Goal: Information Seeking & Learning: Learn about a topic

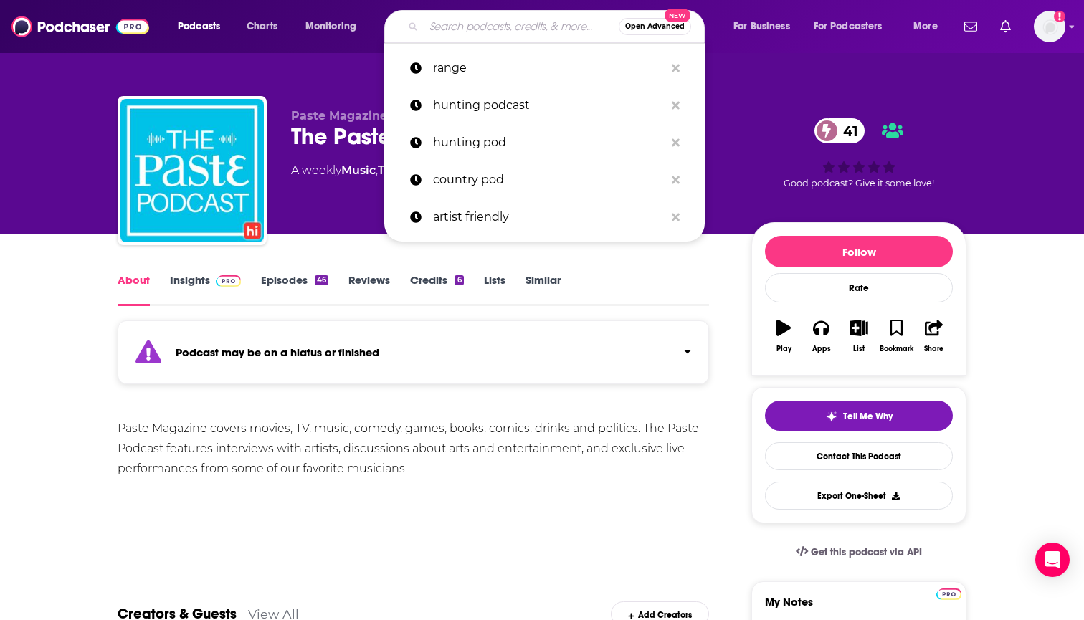
click at [491, 19] on input "Search podcasts, credits, & more..." at bounding box center [521, 26] width 195 height 23
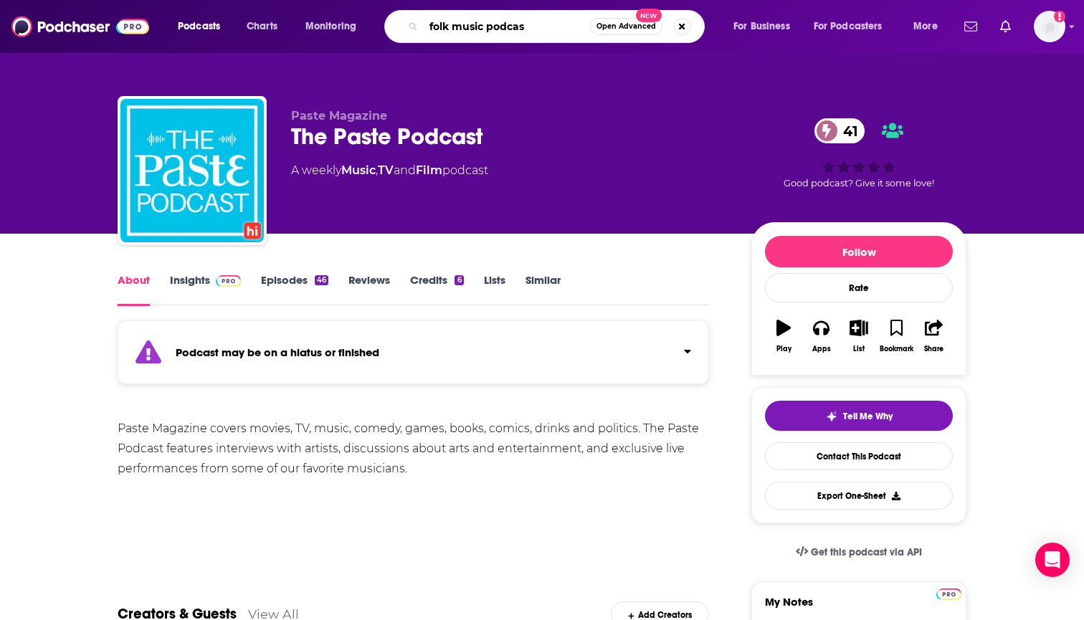
type input "folk music podcast"
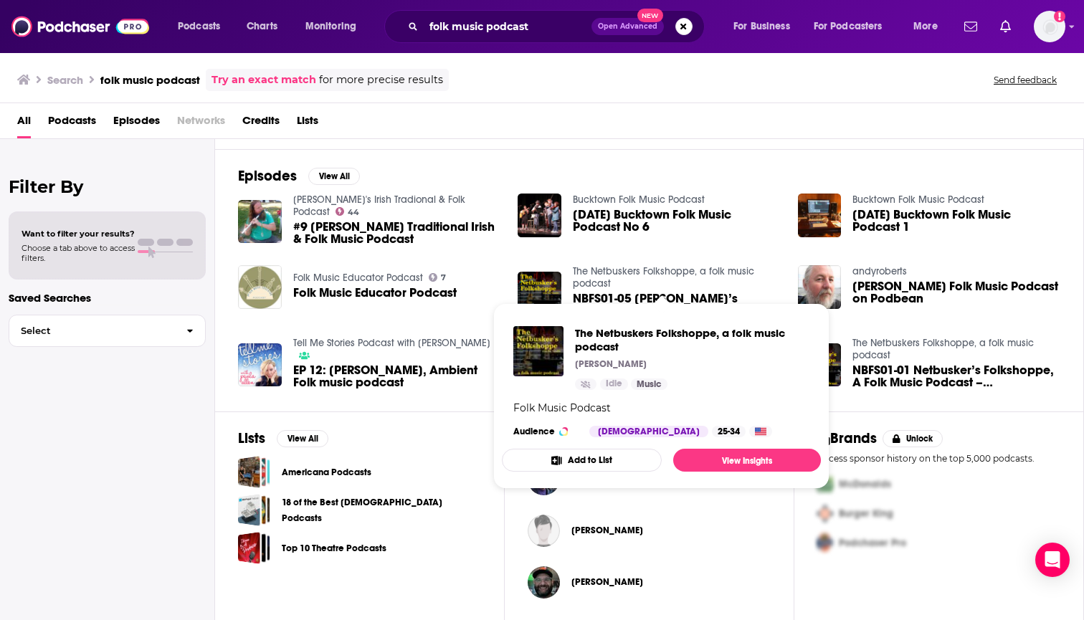
scroll to position [190, 0]
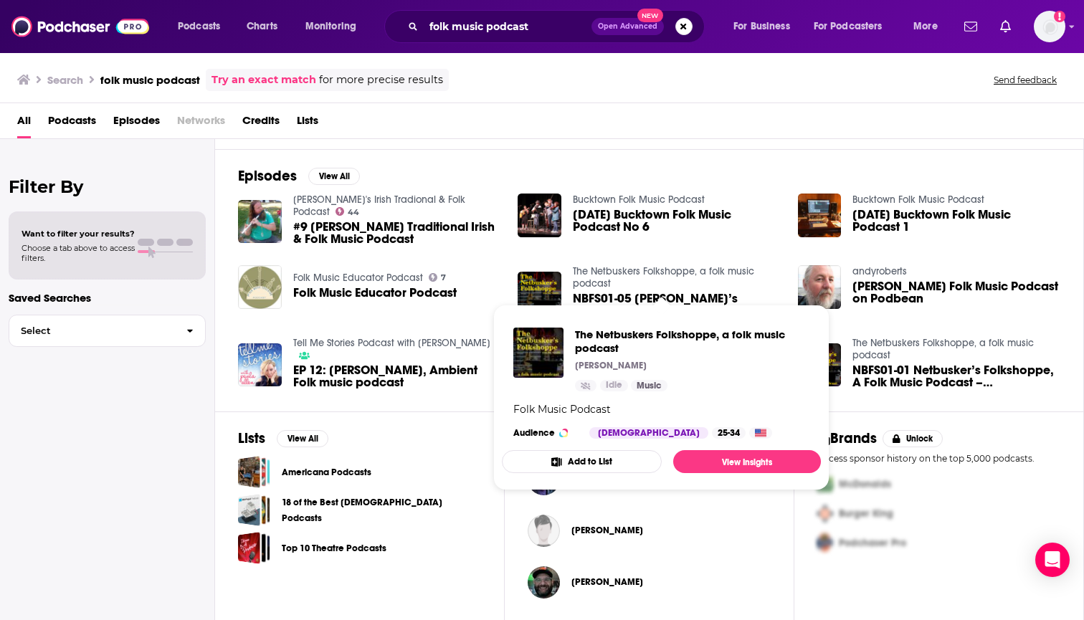
click at [760, 151] on div "Episodes View All [PERSON_NAME]'s Irish Tradional & Folk Podcast 44 #9 [PERSON_…" at bounding box center [649, 280] width 869 height 262
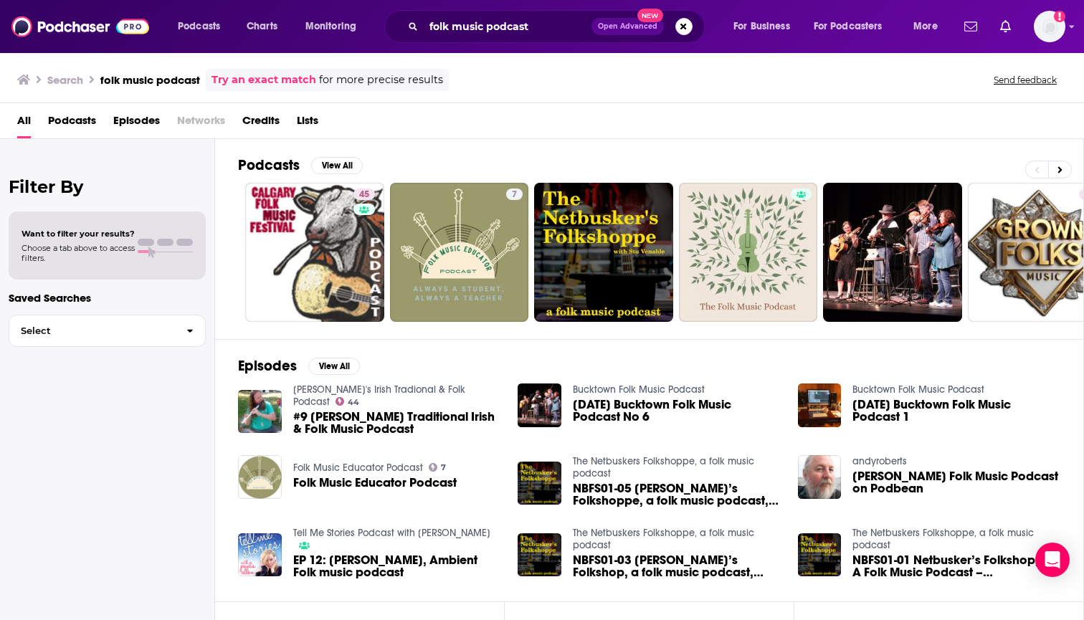
scroll to position [0, 0]
click at [92, 116] on span "Podcasts" at bounding box center [72, 123] width 48 height 29
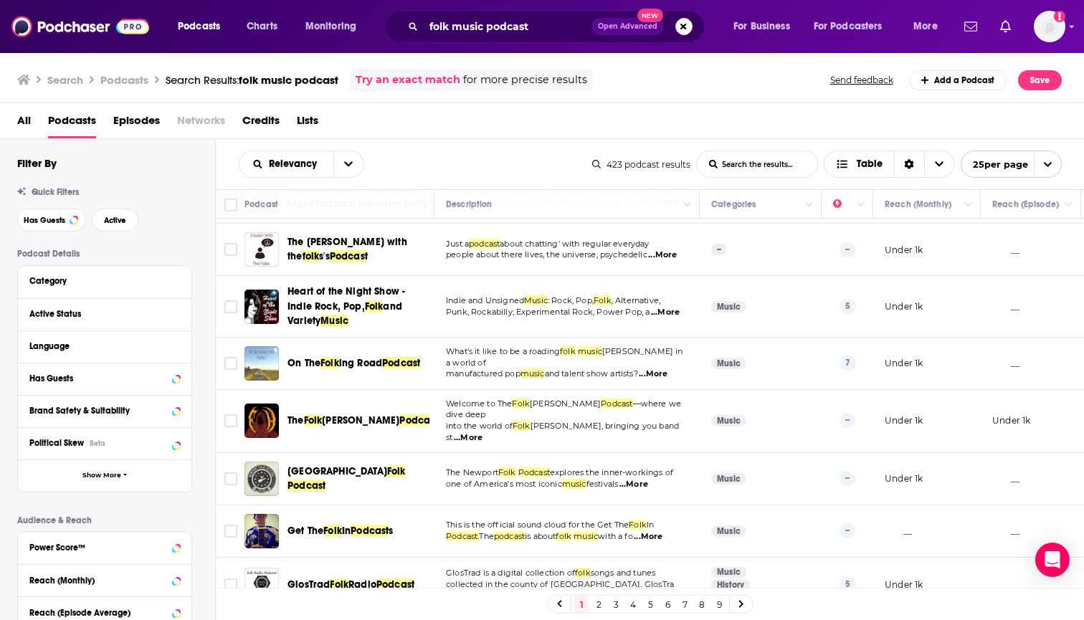
scroll to position [958, 0]
click at [600, 606] on link "2" at bounding box center [598, 604] width 14 height 17
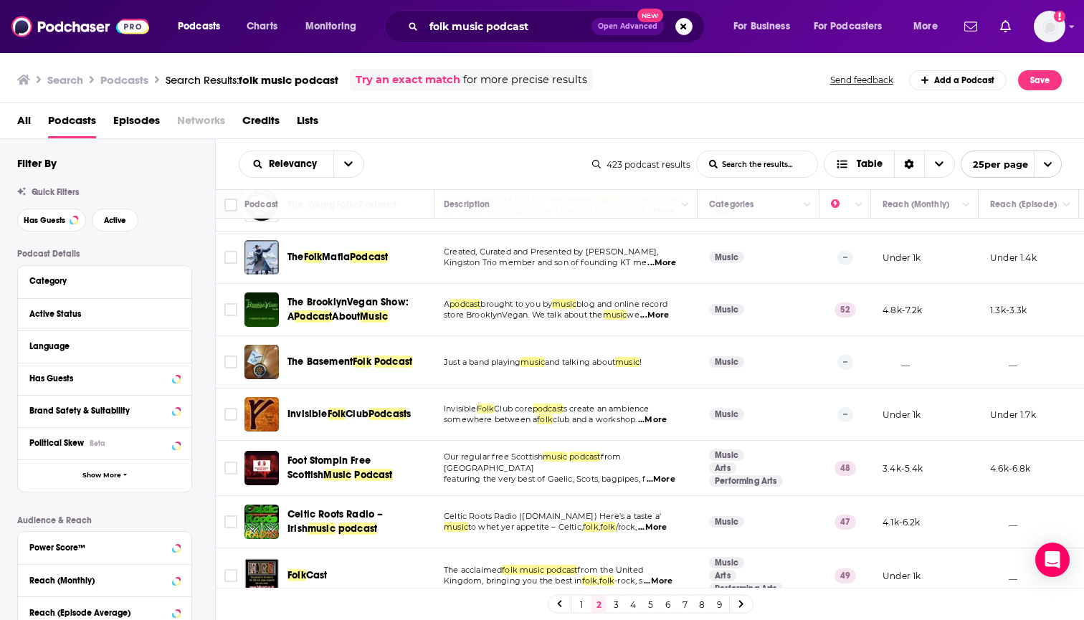
scroll to position [244, 2]
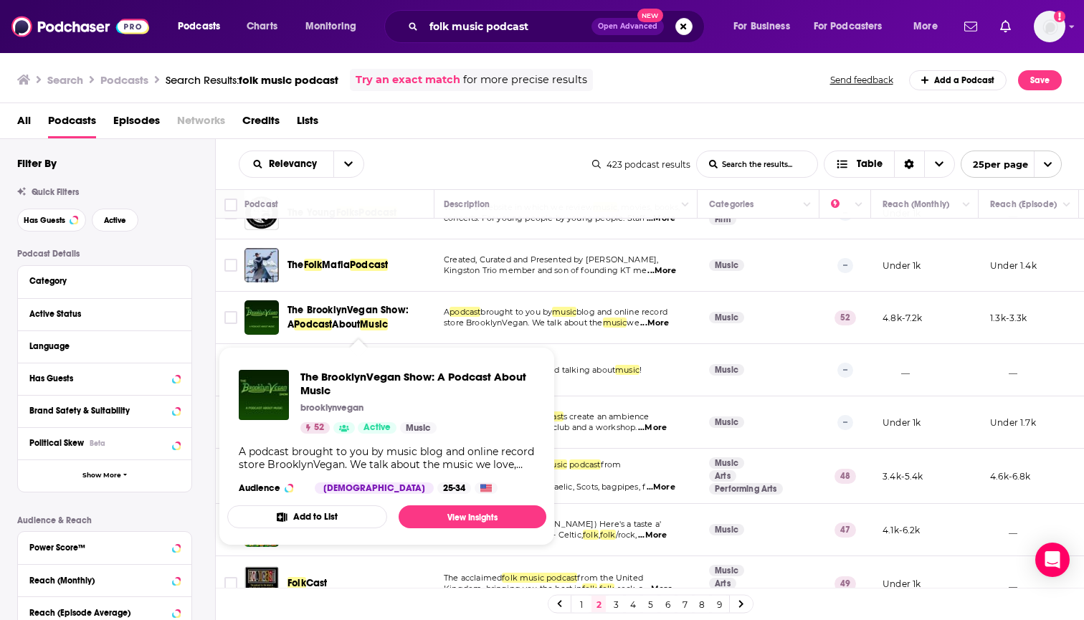
click at [355, 313] on span "The BrooklynVegan Show: A" at bounding box center [347, 317] width 121 height 27
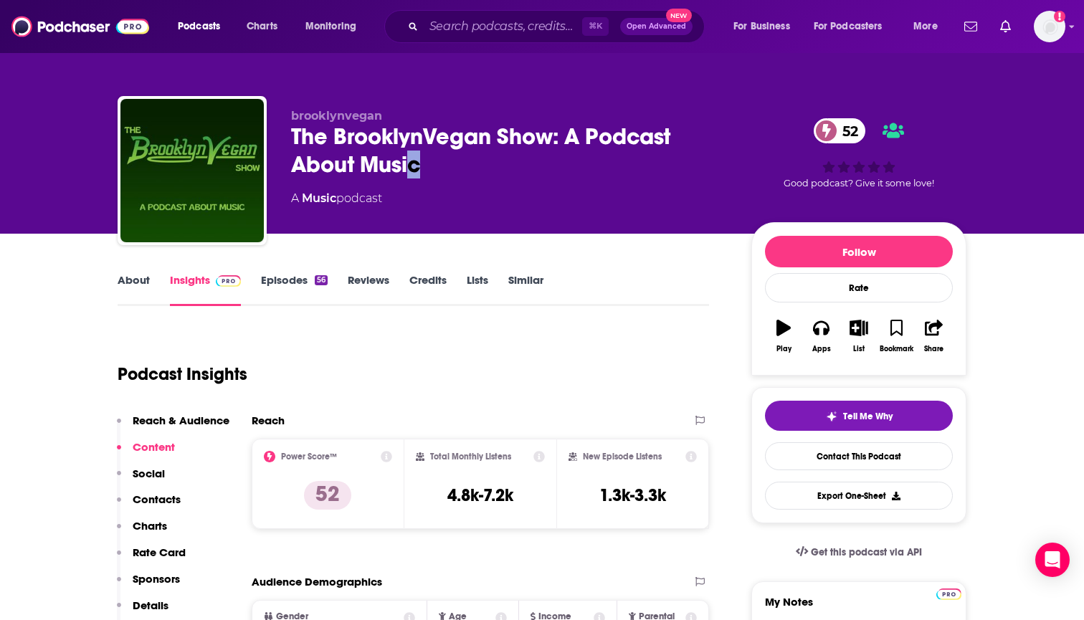
drag, startPoint x: 431, startPoint y: 161, endPoint x: 412, endPoint y: 161, distance: 19.3
click at [412, 161] on div "The BrooklynVegan Show: A Podcast About Music 52" at bounding box center [509, 151] width 437 height 56
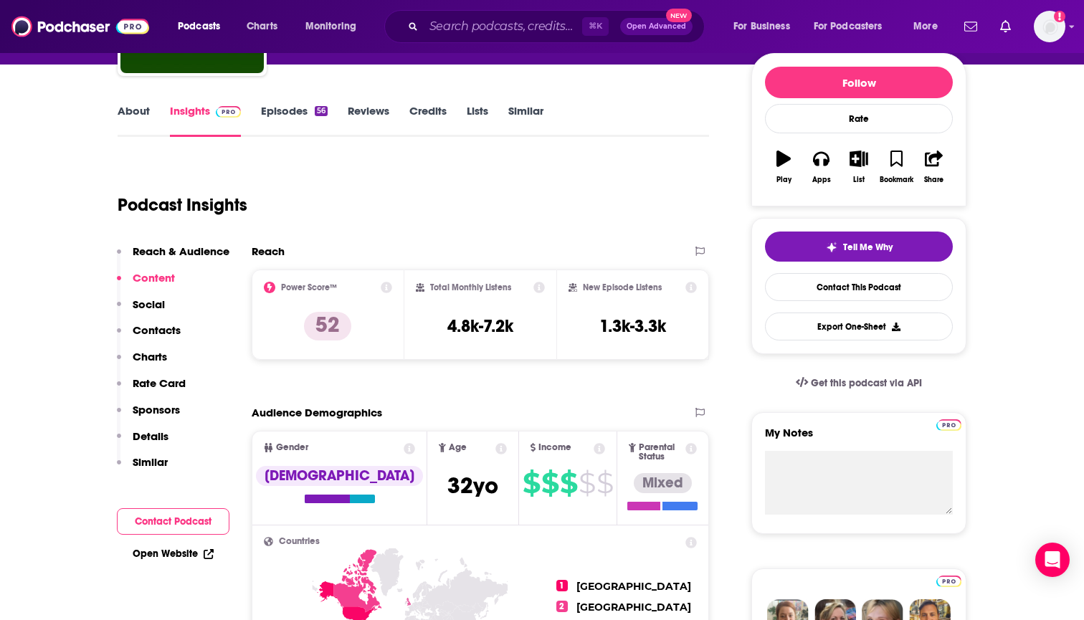
scroll to position [178, 0]
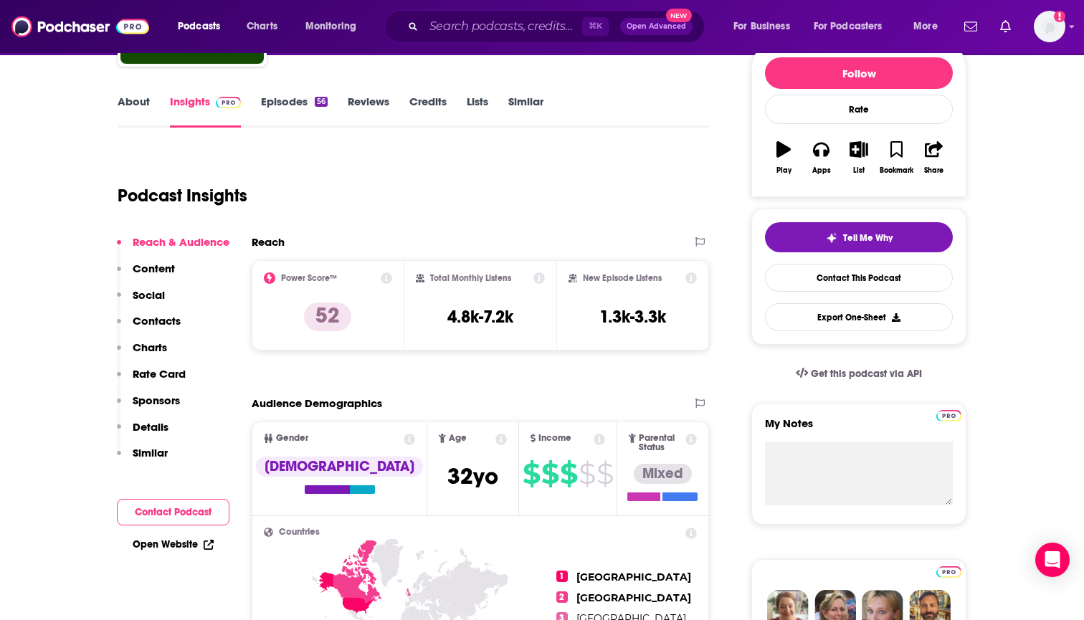
click at [186, 537] on div "Open Website" at bounding box center [173, 544] width 113 height 27
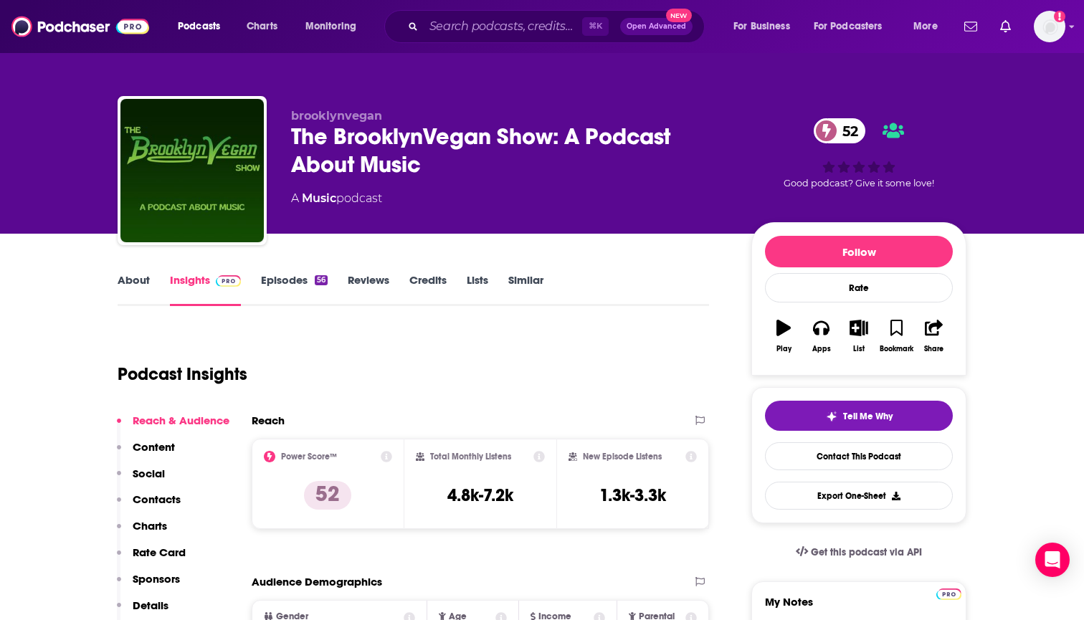
scroll to position [0, 0]
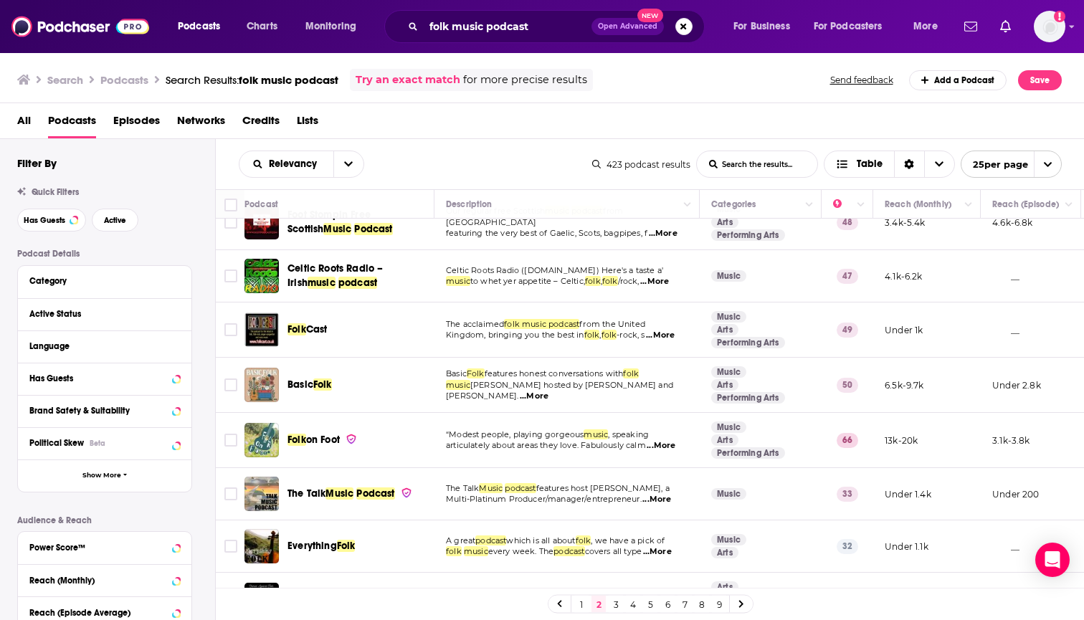
scroll to position [520, 0]
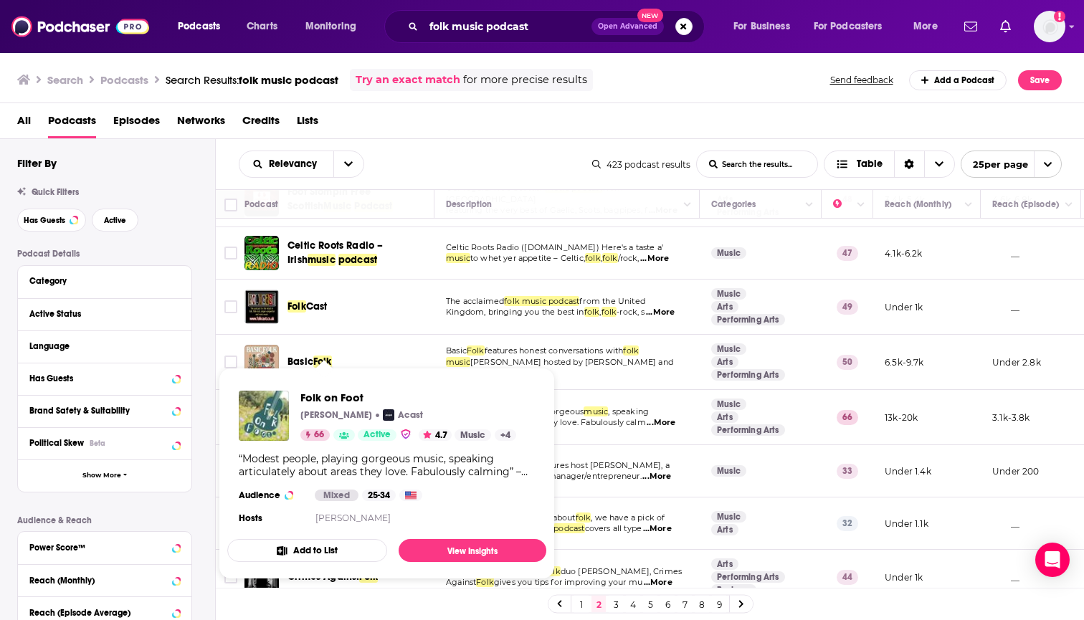
click at [319, 400] on span "Folk on Foot" at bounding box center [408, 398] width 216 height 14
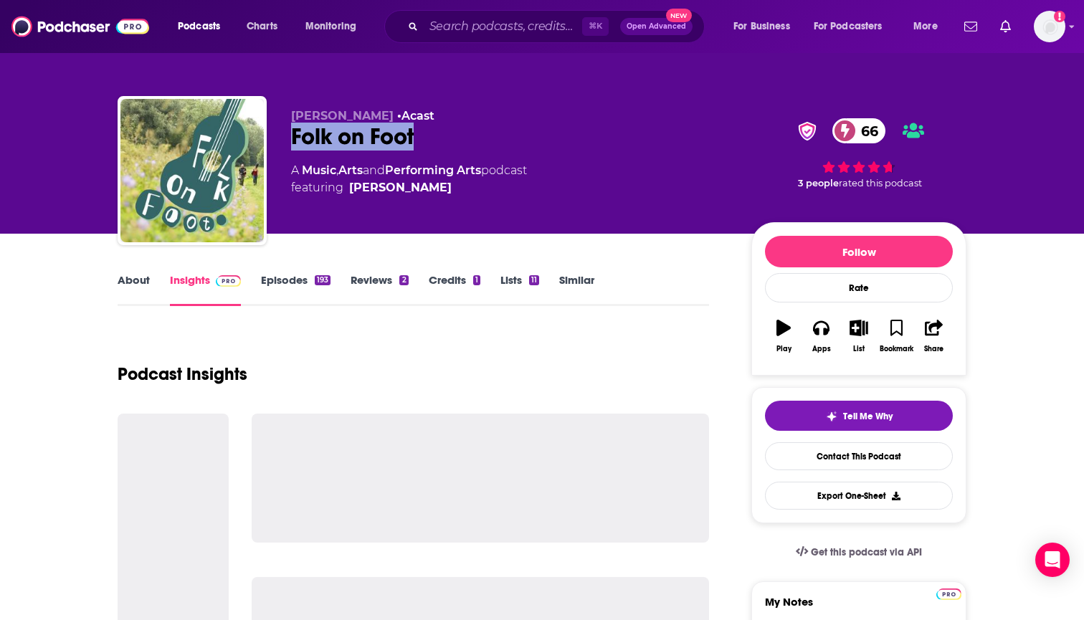
drag, startPoint x: 426, startPoint y: 147, endPoint x: 288, endPoint y: 128, distance: 138.8
click at [288, 128] on div "[PERSON_NAME] • Acast Folk on Foot 66 A Music , Arts and Performing Arts podcas…" at bounding box center [542, 173] width 848 height 155
copy h2 "Folk on Foot"
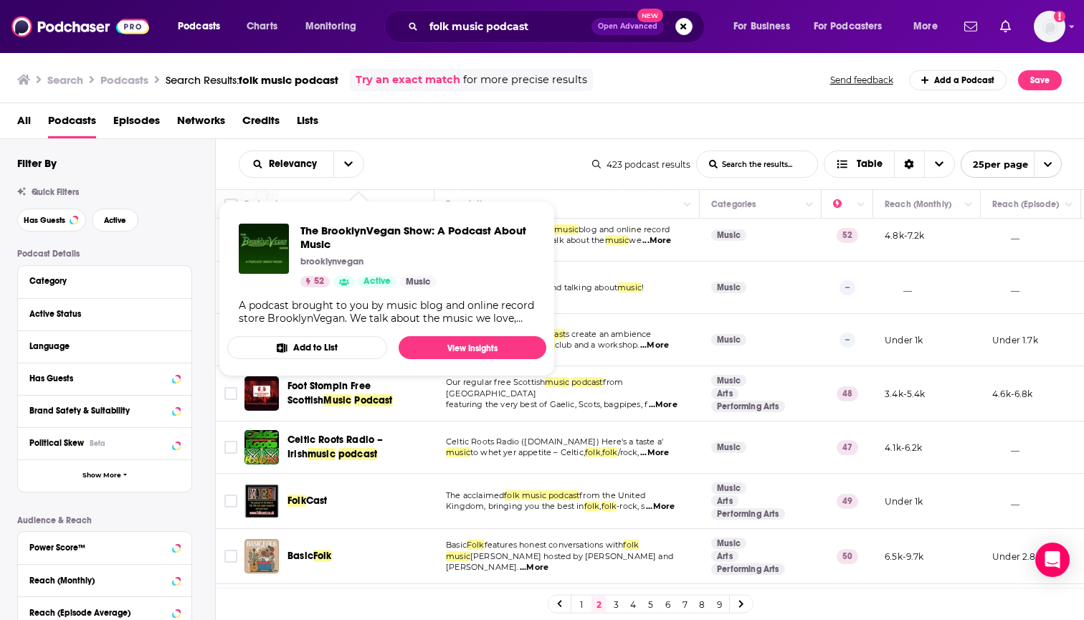
scroll to position [439, 0]
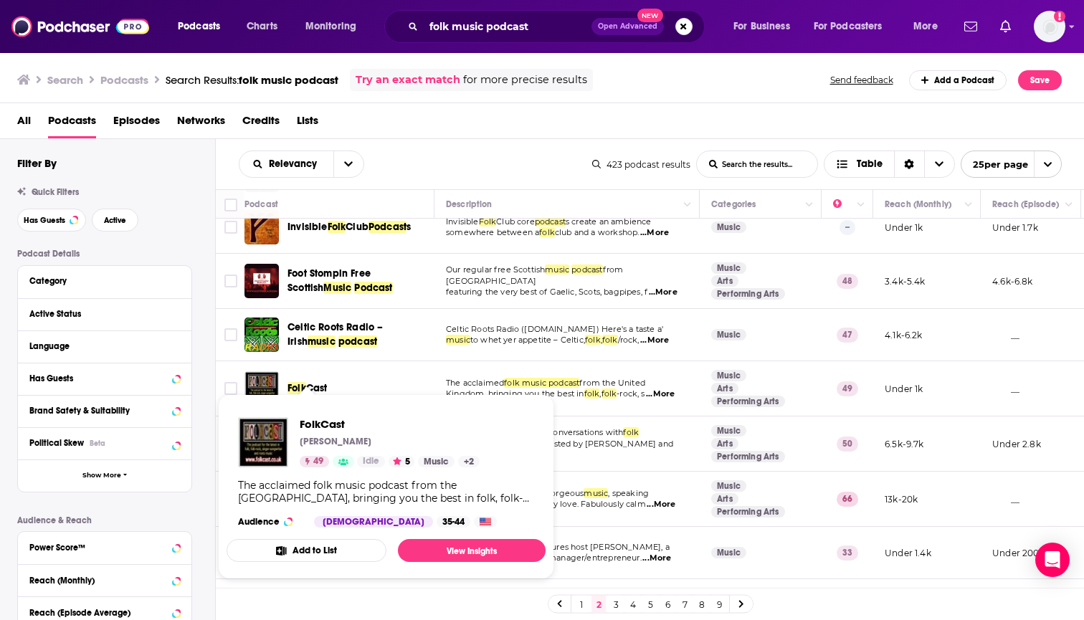
click at [315, 384] on span "Cast" at bounding box center [316, 388] width 21 height 12
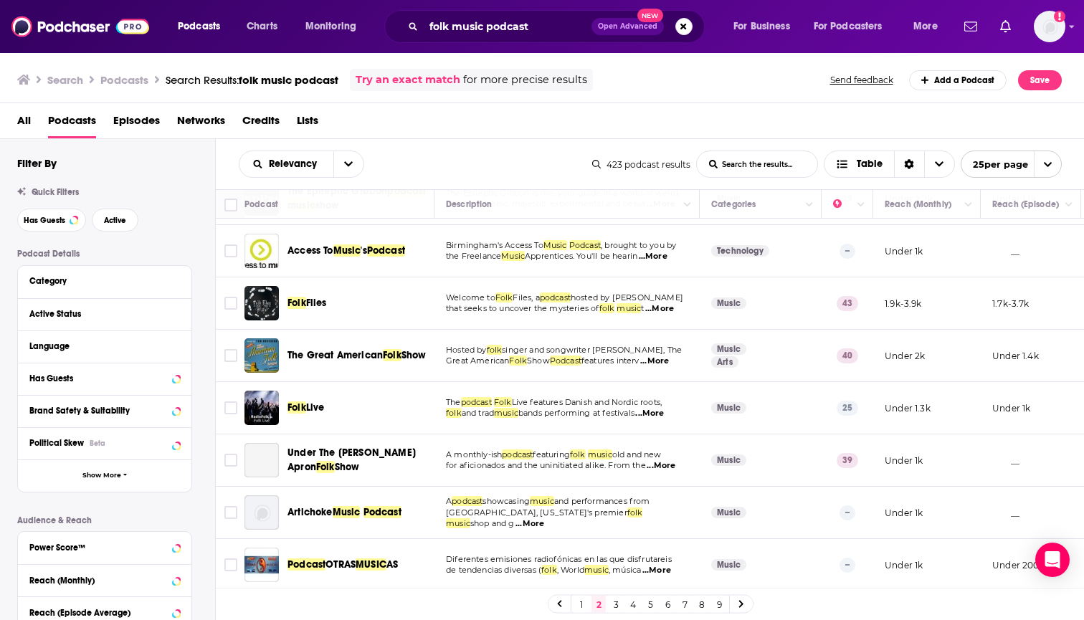
click at [617, 607] on link "3" at bounding box center [615, 604] width 14 height 17
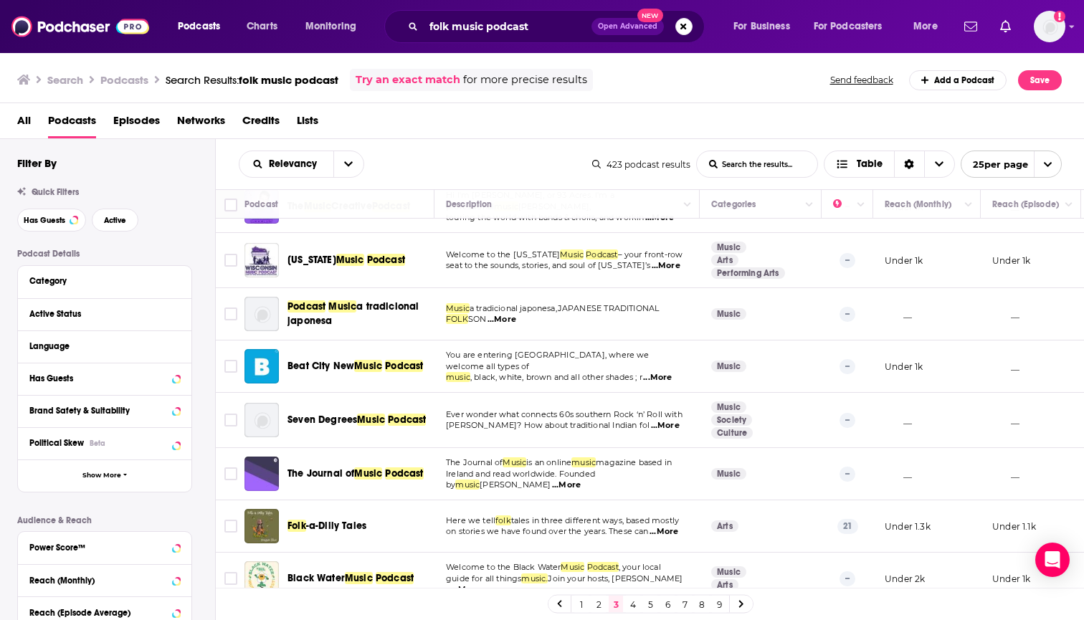
scroll to position [120, 0]
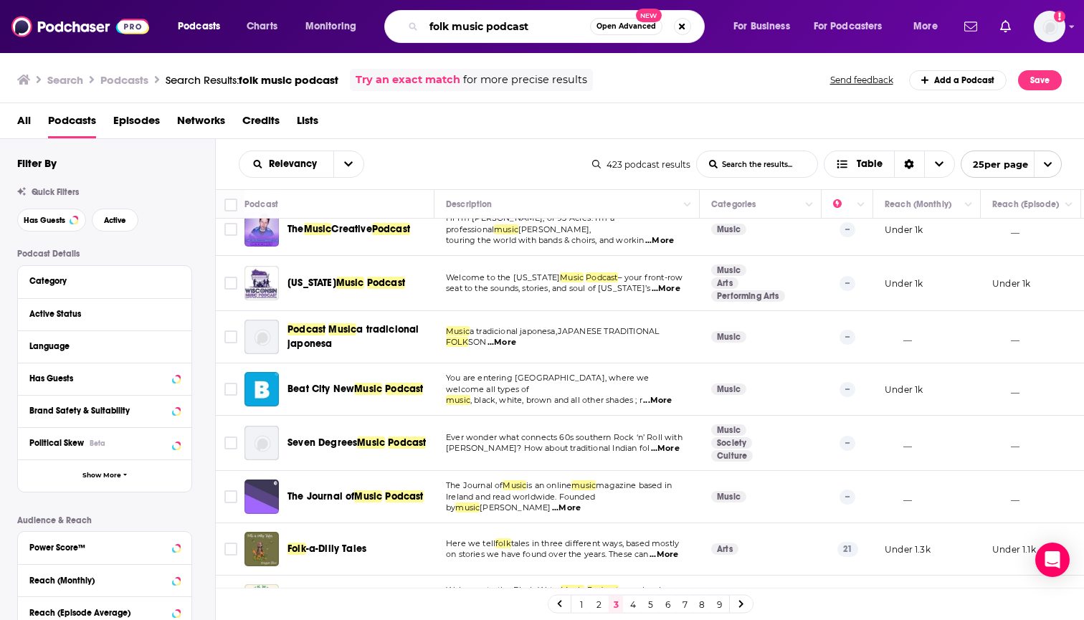
click at [499, 31] on input "folk music podcast" at bounding box center [507, 26] width 166 height 23
drag, startPoint x: 540, startPoint y: 30, endPoint x: 408, endPoint y: 30, distance: 131.9
click at [408, 30] on div "folk music podcast Open Advanced New" at bounding box center [544, 26] width 320 height 33
type input "po"
click at [142, 75] on h3 "Podcasts" at bounding box center [124, 80] width 48 height 14
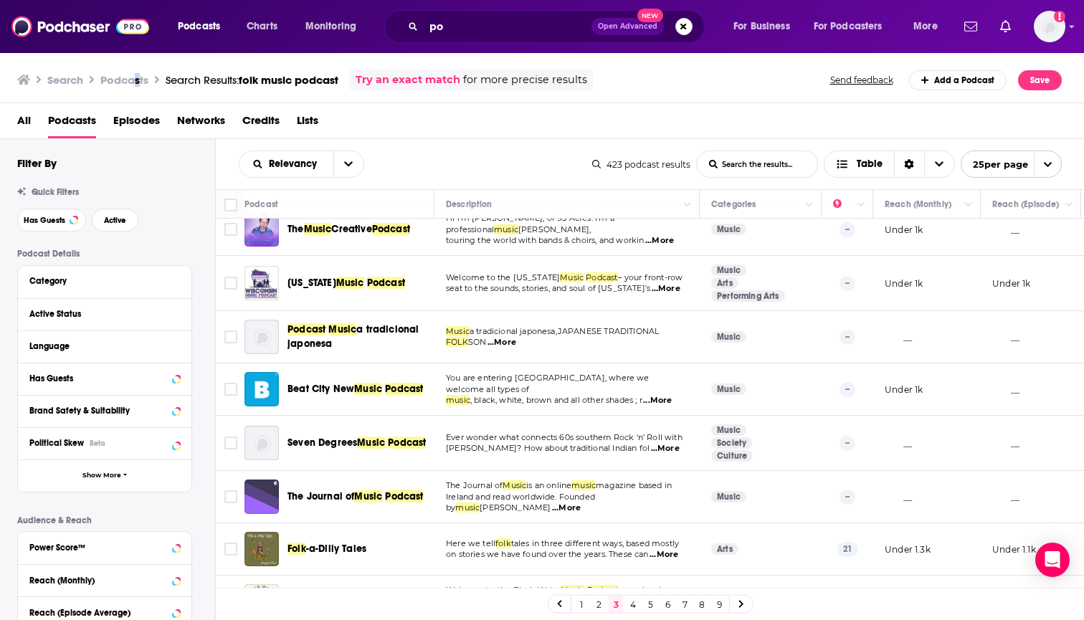
click at [138, 80] on h3 "Podcasts" at bounding box center [124, 80] width 48 height 14
click at [89, 29] on img at bounding box center [80, 26] width 138 height 27
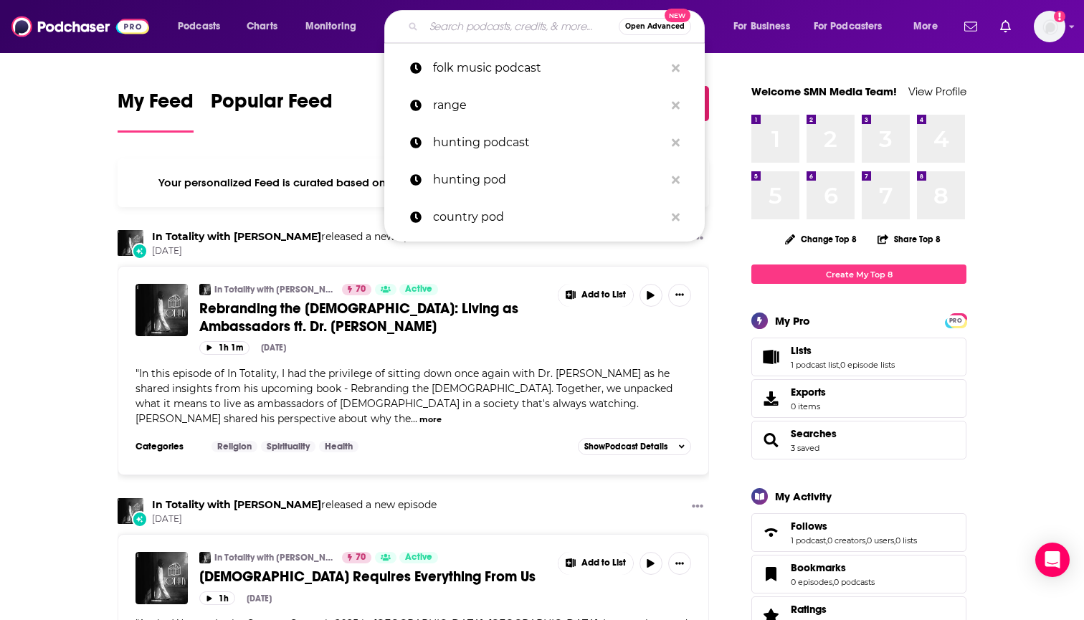
click at [535, 27] on input "Search podcasts, credits, & more..." at bounding box center [521, 26] width 195 height 23
click at [671, 26] on span "Open Advanced" at bounding box center [654, 26] width 59 height 7
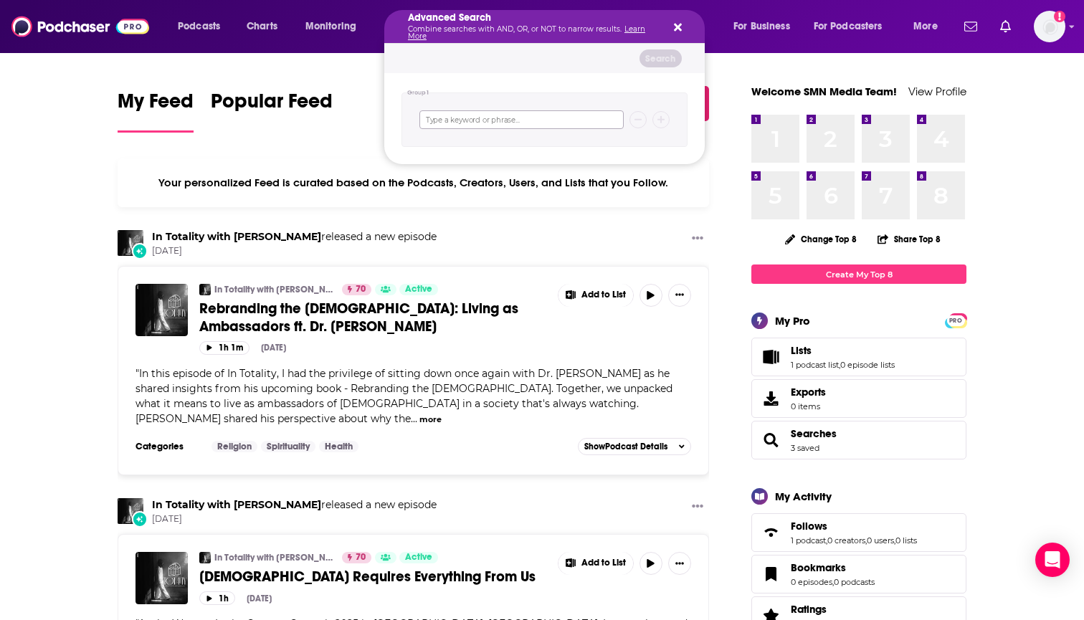
click at [553, 116] on input "Search podcasts, credits, & more..." at bounding box center [521, 119] width 204 height 19
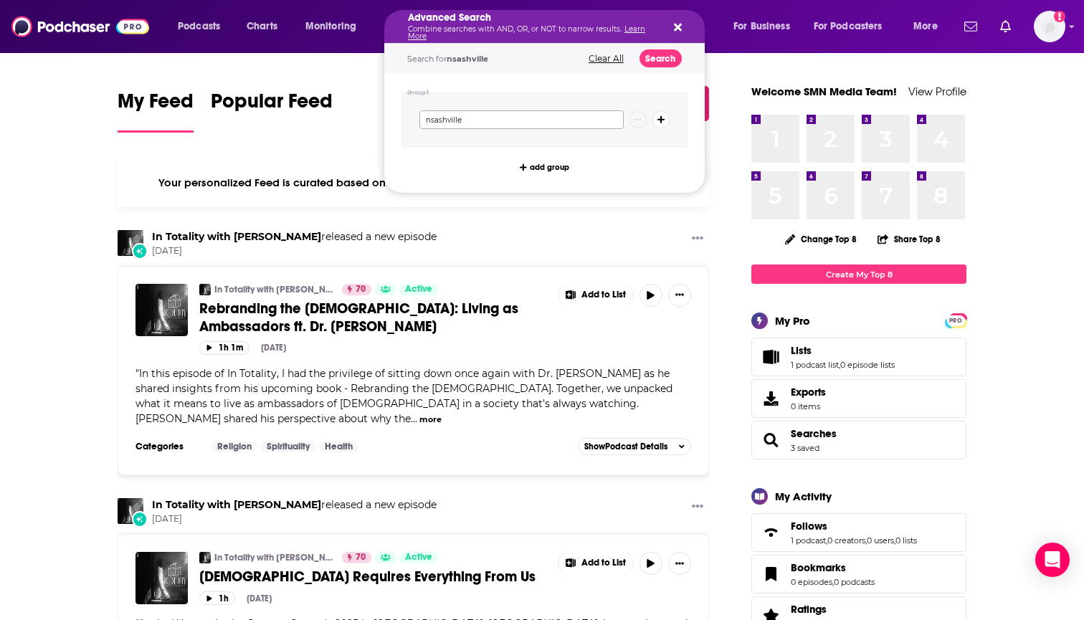
click at [439, 121] on input "nsashville" at bounding box center [521, 119] width 204 height 19
type input "[GEOGRAPHIC_DATA]"
click at [667, 49] on button "Search" at bounding box center [660, 58] width 42 height 18
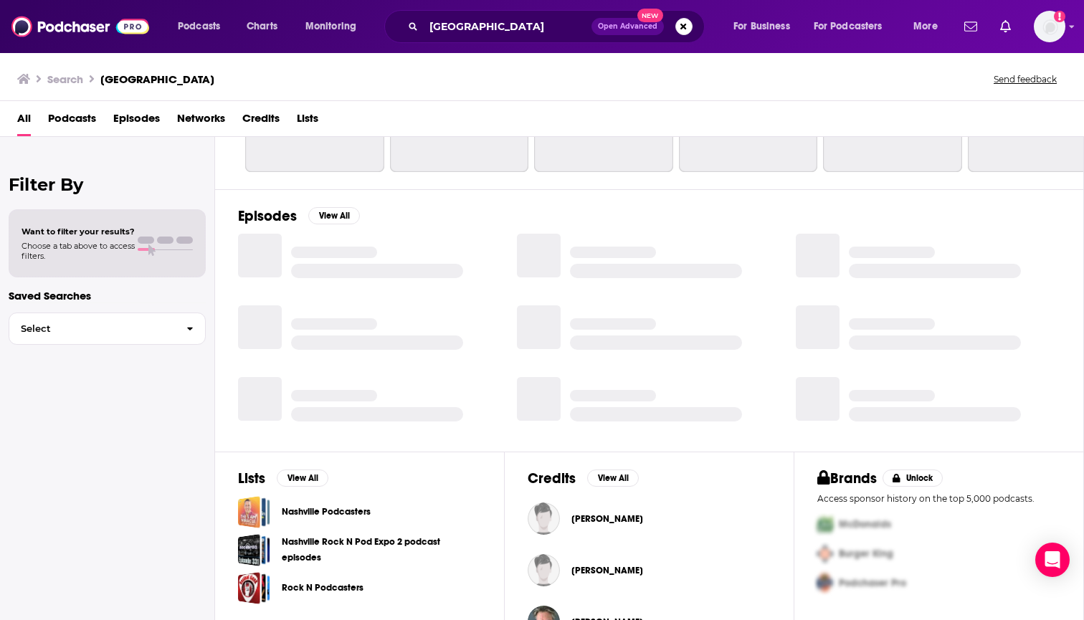
scroll to position [155, 0]
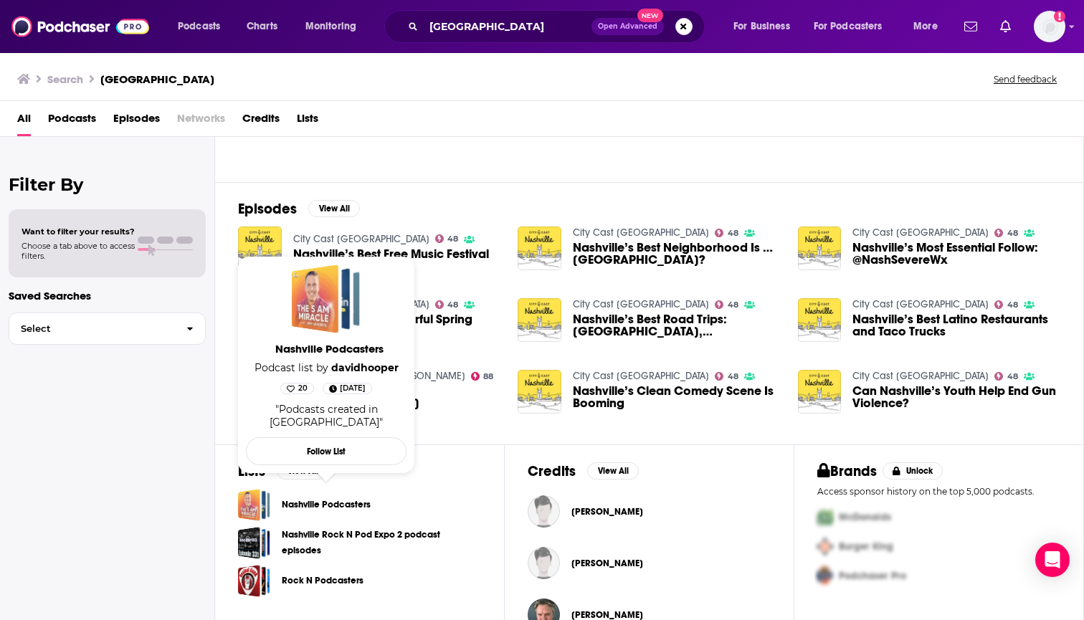
click at [364, 508] on link "Nashville Podcasters" at bounding box center [326, 505] width 89 height 16
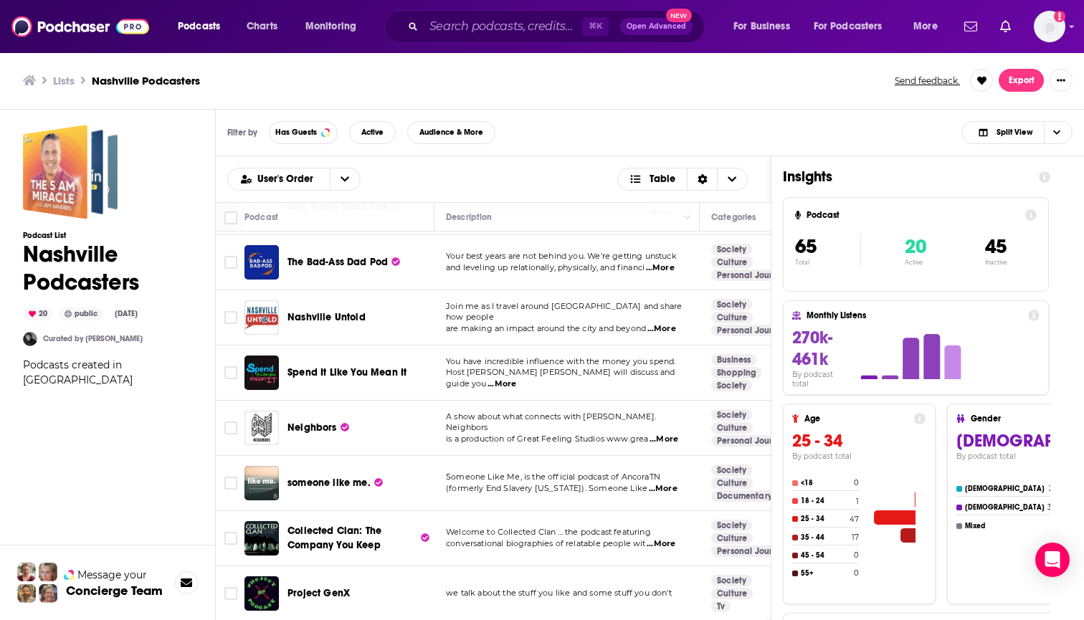
scroll to position [1804, -9]
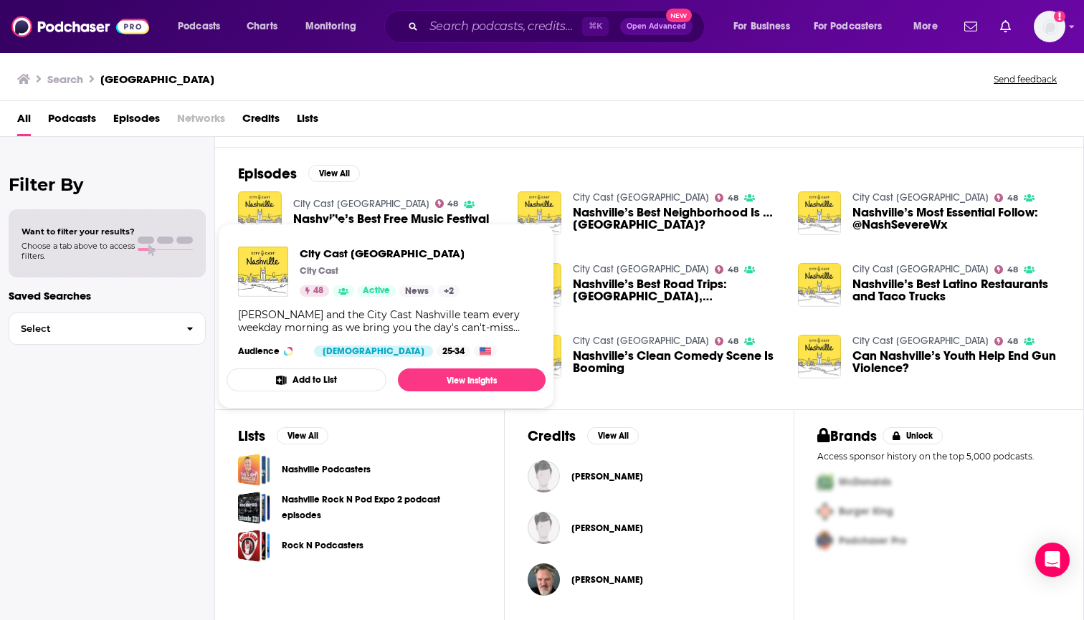
scroll to position [190, 0]
click at [343, 470] on link "Nashville Podcasters" at bounding box center [326, 470] width 89 height 16
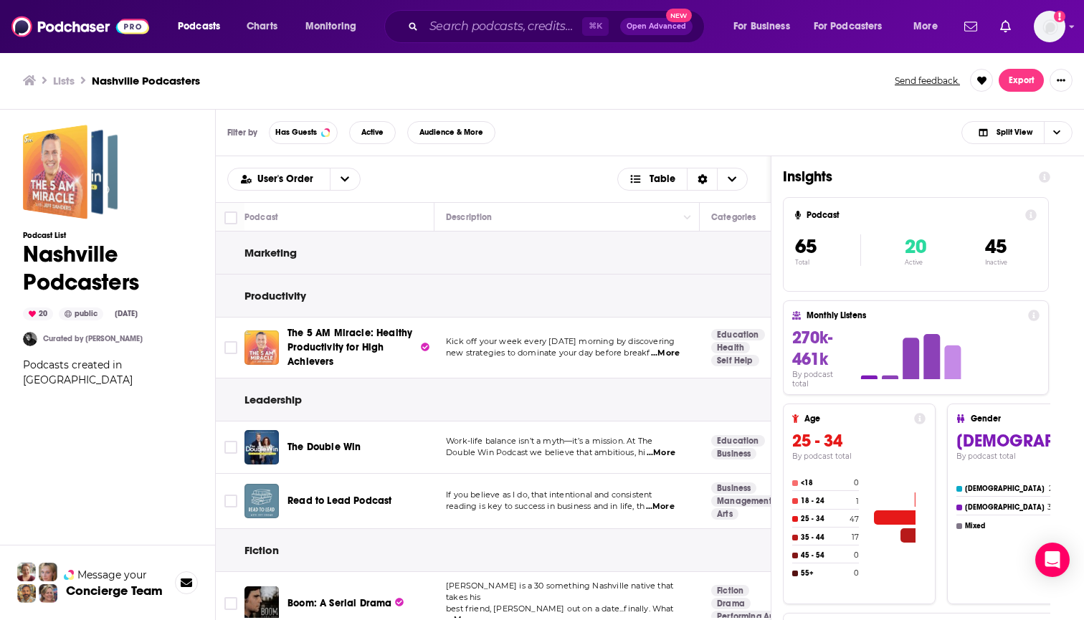
click at [1046, 176] on icon at bounding box center [1043, 176] width 11 height 11
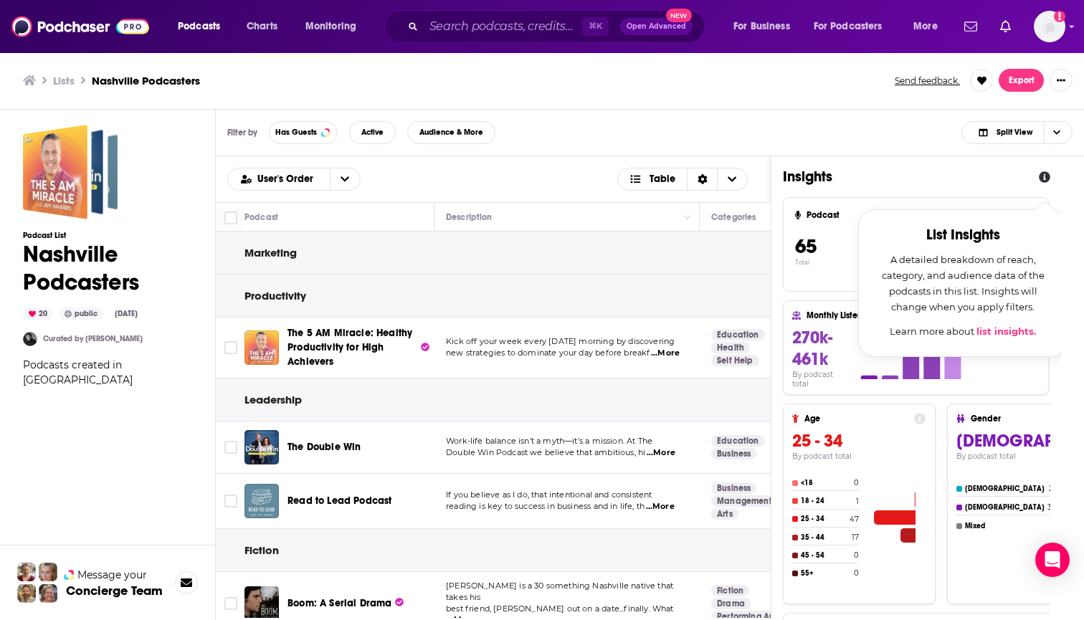
click at [1046, 176] on icon at bounding box center [1043, 176] width 11 height 11
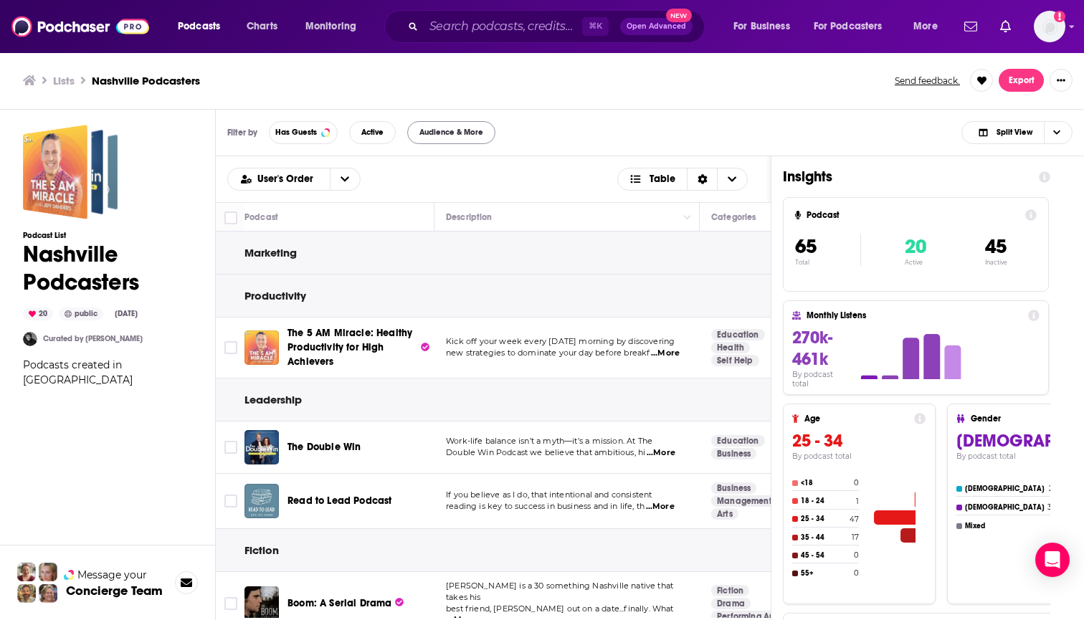
click at [469, 140] on button "Audience & More" at bounding box center [451, 132] width 88 height 23
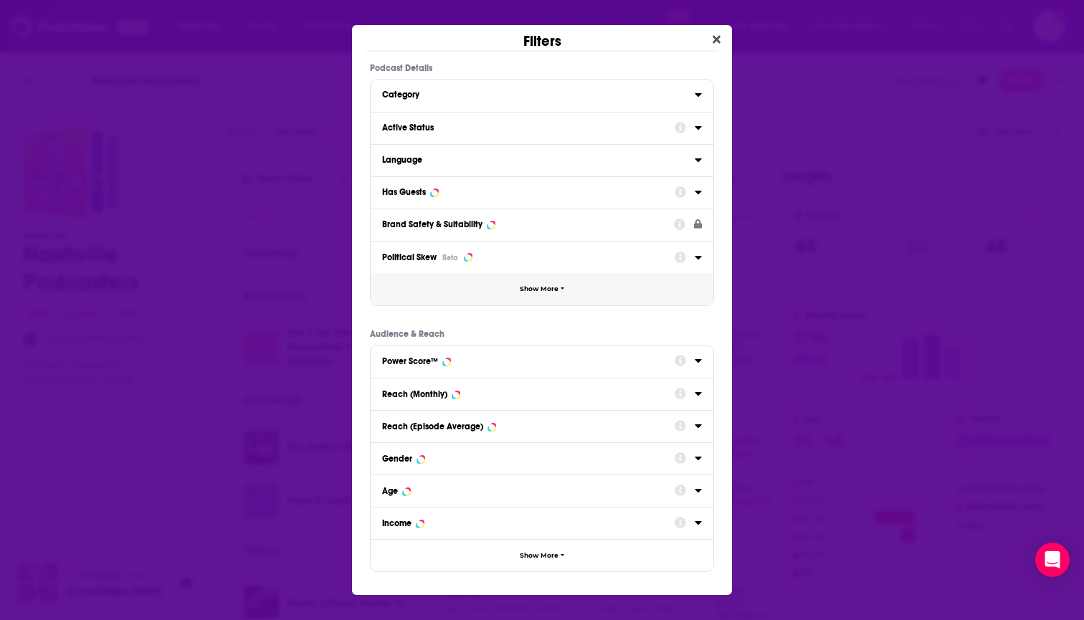
click at [532, 295] on button "Show More" at bounding box center [541, 289] width 343 height 32
